Goal: Find specific page/section: Find specific page/section

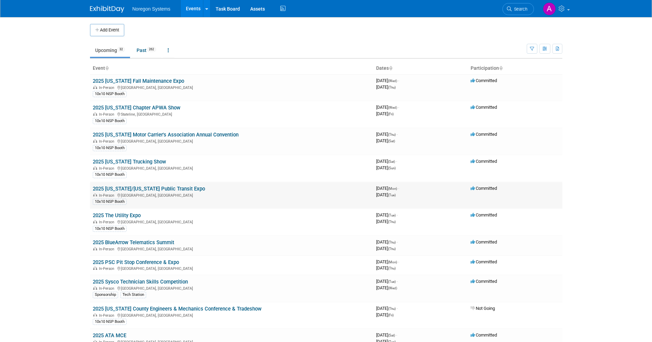
click at [166, 102] on link "2025 [US_STATE]/[US_STATE] Public Transit Expo" at bounding box center [149, 189] width 112 height 6
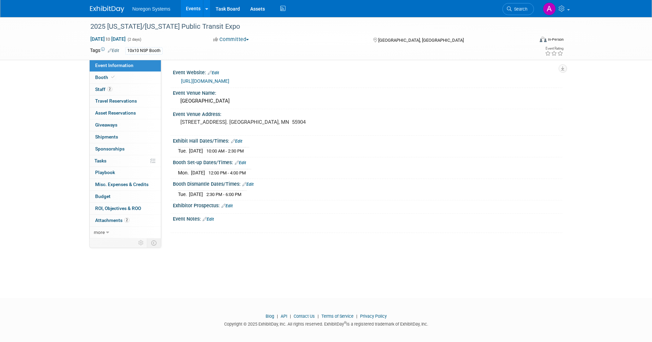
click at [257, 77] on div "https://www.mpta-transit.org/event/2025-minnesotawisconsin-public-transit-expo" at bounding box center [369, 81] width 376 height 8
click at [229, 79] on link "https://www.mpta-transit.org/event/2025-minnesotawisconsin-public-transit-expo" at bounding box center [205, 80] width 48 height 5
click at [104, 78] on span "Booth" at bounding box center [105, 77] width 21 height 5
